Goal: Find specific page/section: Find specific page/section

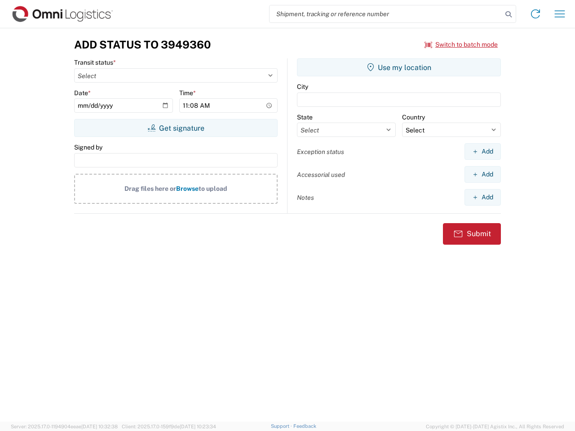
click at [386, 14] on input "search" at bounding box center [386, 13] width 233 height 17
click at [509, 14] on icon at bounding box center [508, 14] width 13 height 13
click at [536, 14] on icon at bounding box center [535, 14] width 14 height 14
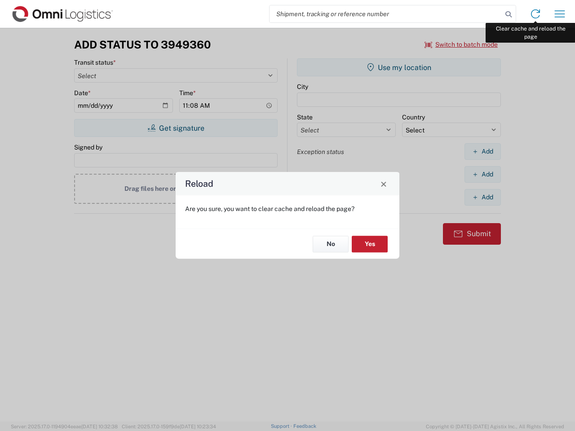
click at [560, 14] on div "Reload Are you sure, you want to clear cache and reload the page? No Yes" at bounding box center [287, 215] width 575 height 431
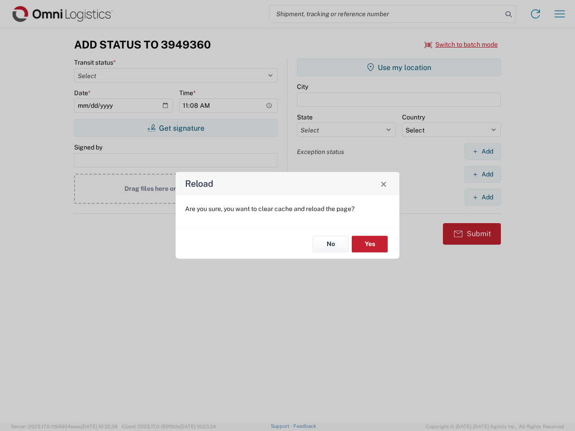
click at [461, 44] on div "Reload Are you sure, you want to clear cache and reload the page? No Yes" at bounding box center [287, 215] width 575 height 431
click at [176, 128] on div "Reload Are you sure, you want to clear cache and reload the page? No Yes" at bounding box center [287, 215] width 575 height 431
click at [399, 67] on div "Reload Are you sure, you want to clear cache and reload the page? No Yes" at bounding box center [287, 215] width 575 height 431
click at [483, 151] on div "Reload Are you sure, you want to clear cache and reload the page? No Yes" at bounding box center [287, 215] width 575 height 431
click at [483, 174] on div "Reload Are you sure, you want to clear cache and reload the page? No Yes" at bounding box center [287, 215] width 575 height 431
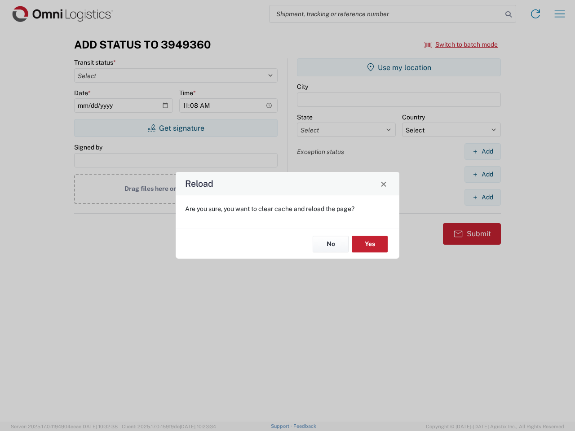
click at [483, 197] on div "Reload Are you sure, you want to clear cache and reload the page? No Yes" at bounding box center [287, 215] width 575 height 431
